Goal: Information Seeking & Learning: Learn about a topic

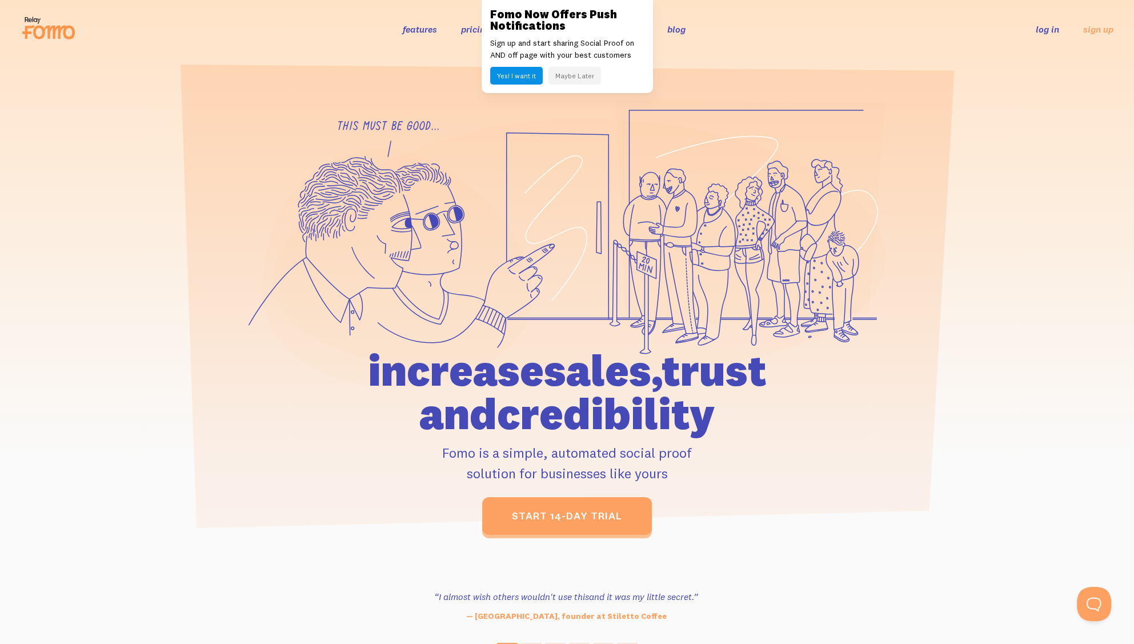
click at [569, 69] on button "Maybe Later" at bounding box center [574, 76] width 53 height 18
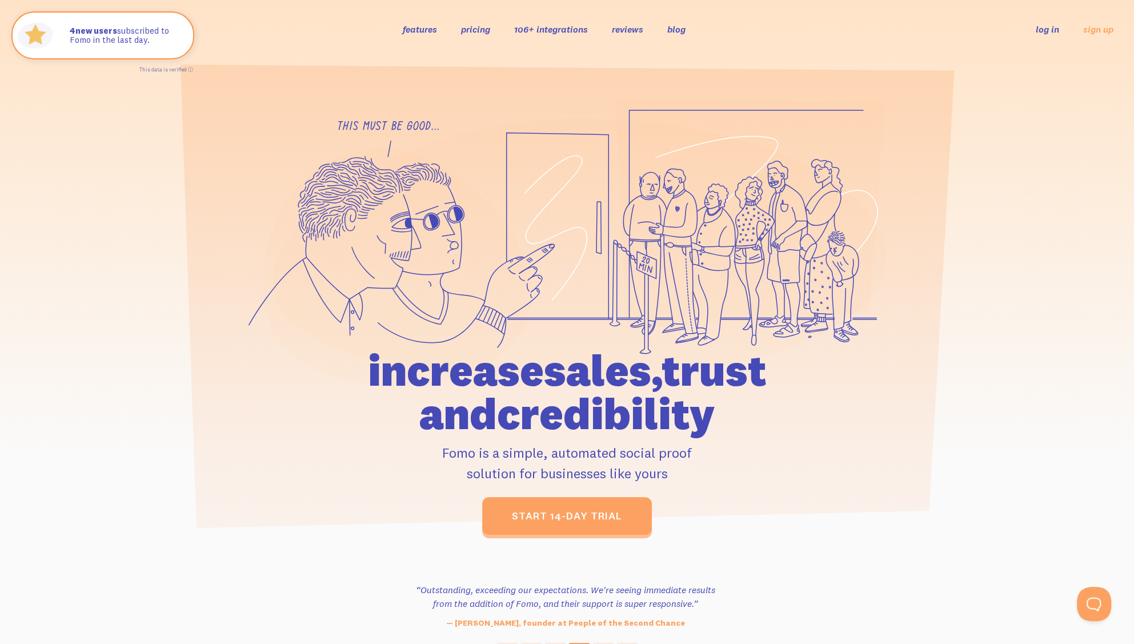
click at [483, 29] on link "pricing" at bounding box center [475, 28] width 29 height 11
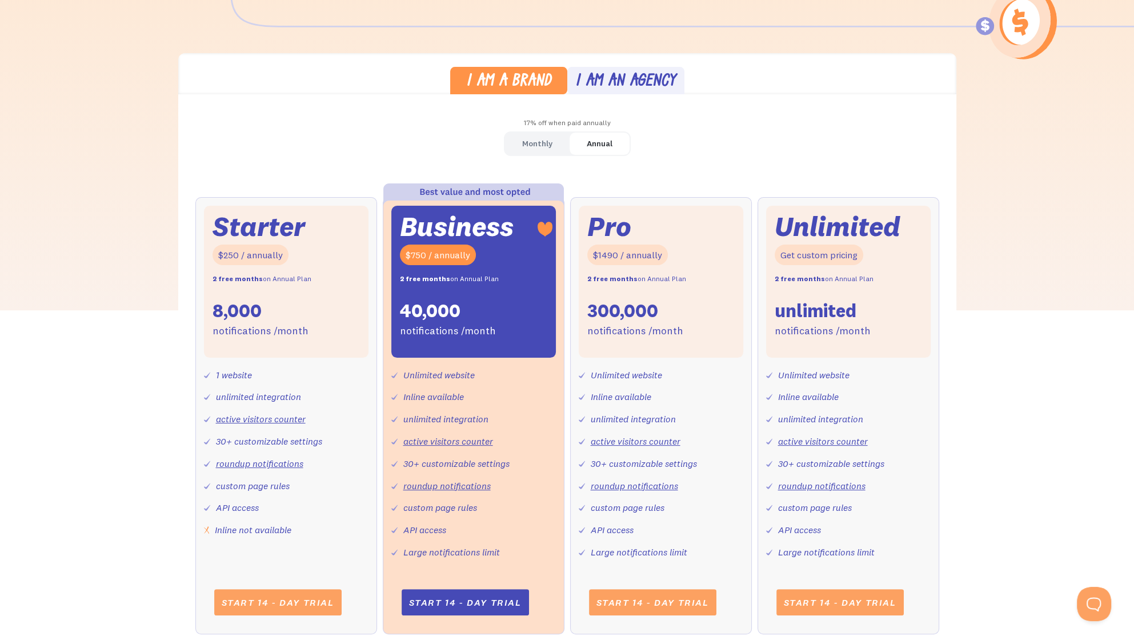
scroll to position [295, 0]
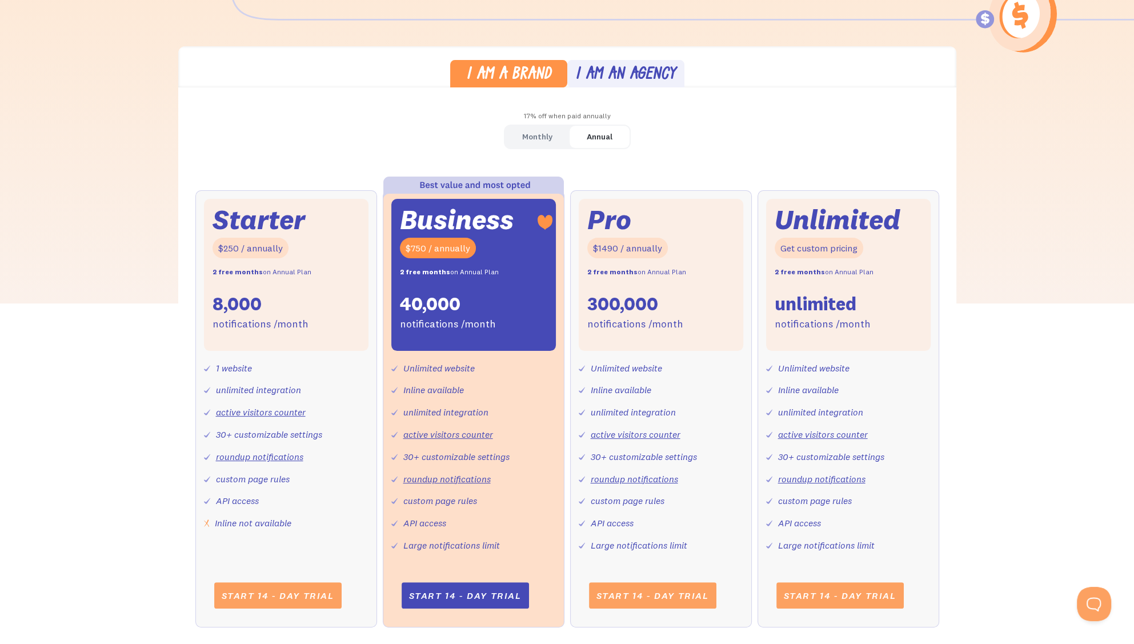
click at [541, 135] on div "Monthly" at bounding box center [537, 137] width 30 height 17
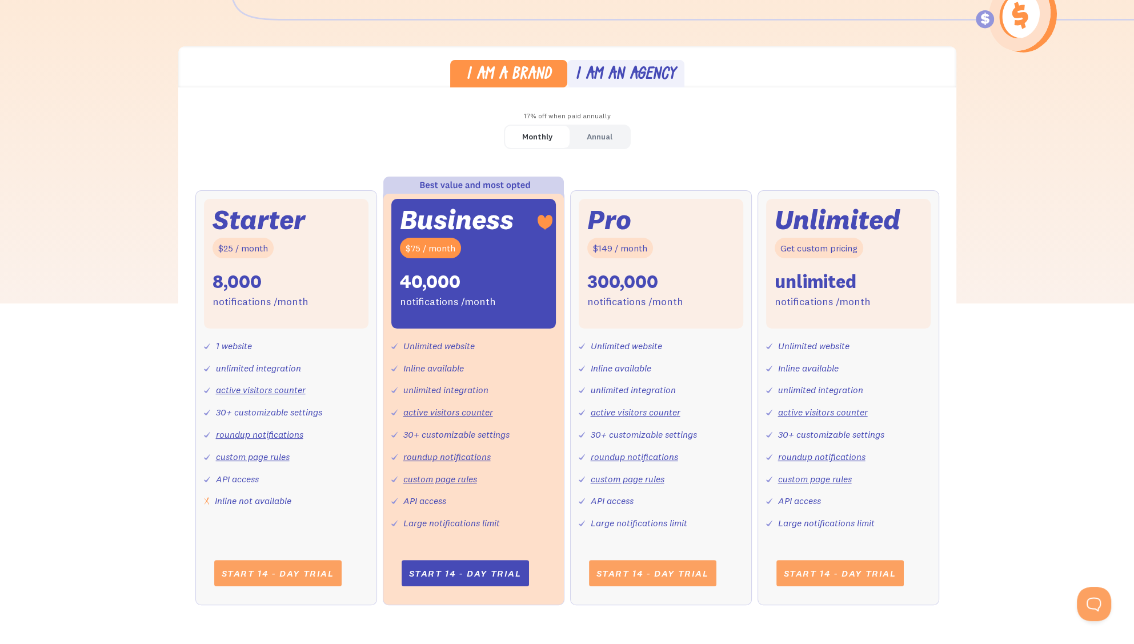
click at [359, 127] on div "Monthly Annual Starter $25 / month 8,000 notifications /month 1 website unlimit…" at bounding box center [567, 376] width 778 height 503
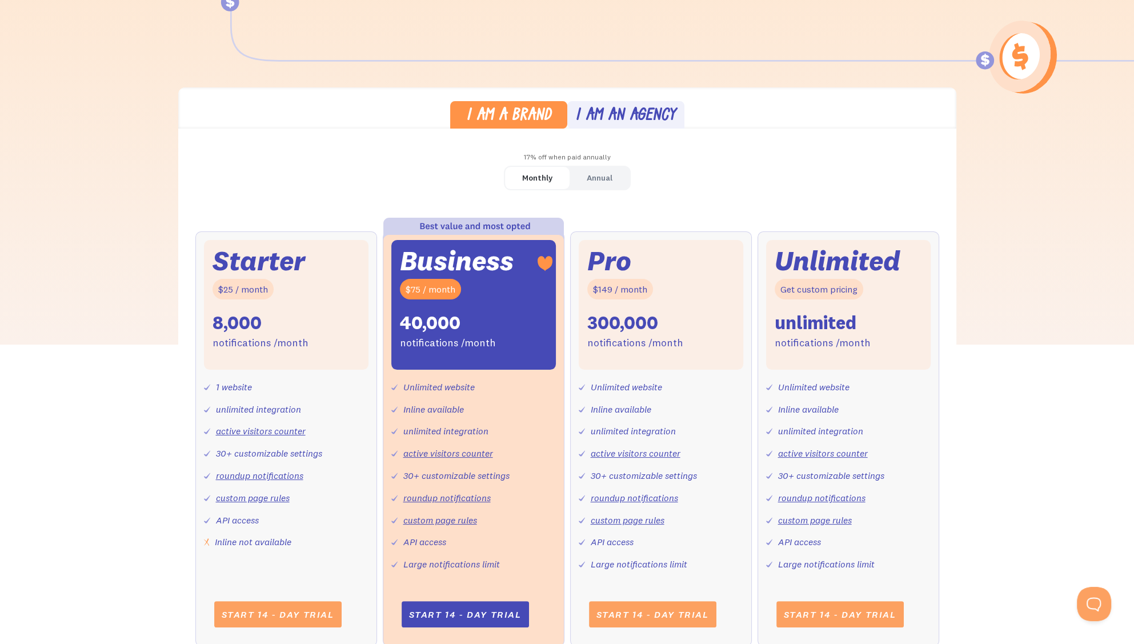
scroll to position [0, 0]
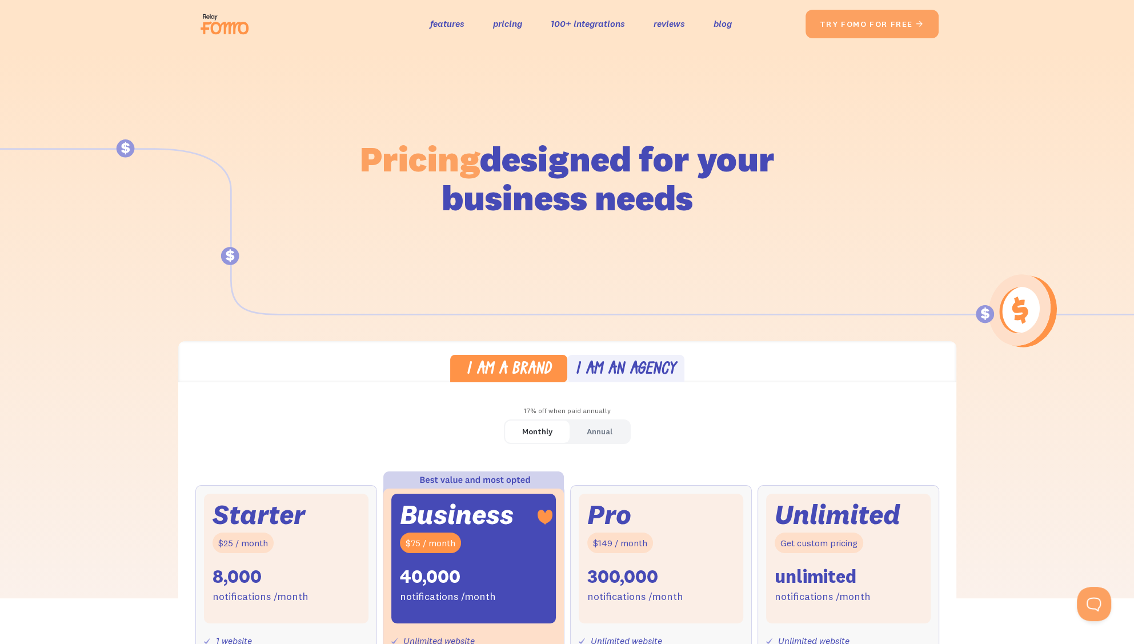
click at [229, 18] on img at bounding box center [228, 24] width 64 height 37
click at [228, 30] on img at bounding box center [228, 24] width 64 height 37
